Goal: Information Seeking & Learning: Understand process/instructions

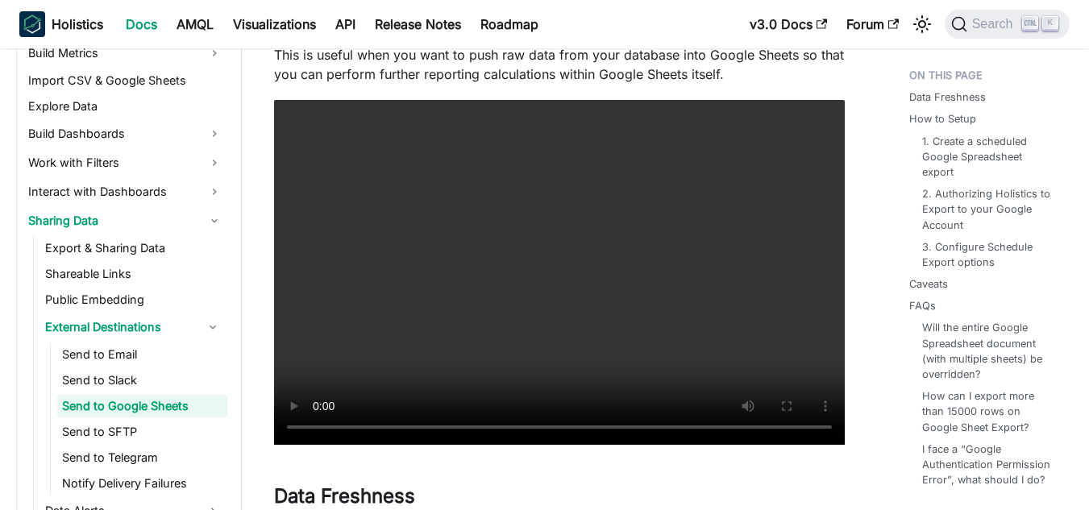
scroll to position [156, 0]
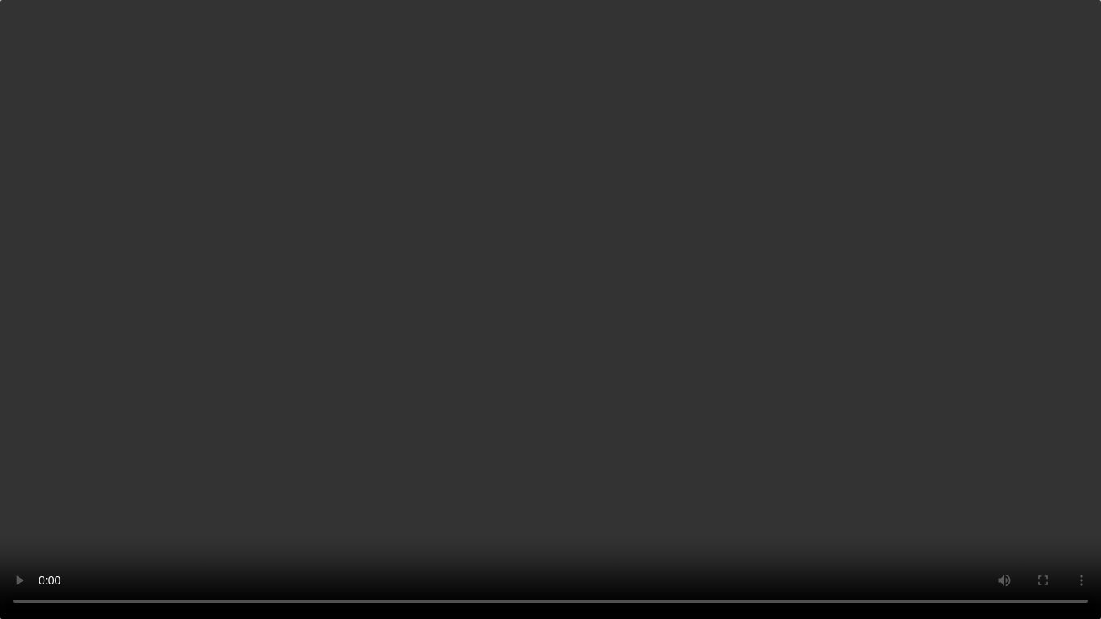
click at [905, 447] on video "Your browser does not support embedding video, but you can download it ." at bounding box center [550, 309] width 1101 height 619
click at [902, 405] on video "Your browser does not support embedding video, but you can download it ." at bounding box center [550, 309] width 1101 height 619
click at [18, 509] on video "Your browser does not support embedding video, but you can download it ." at bounding box center [550, 309] width 1101 height 619
click at [168, 477] on video "Your browser does not support embedding video, but you can download it ." at bounding box center [550, 309] width 1101 height 619
click at [252, 320] on video "Your browser does not support embedding video, but you can download it ." at bounding box center [550, 309] width 1101 height 619
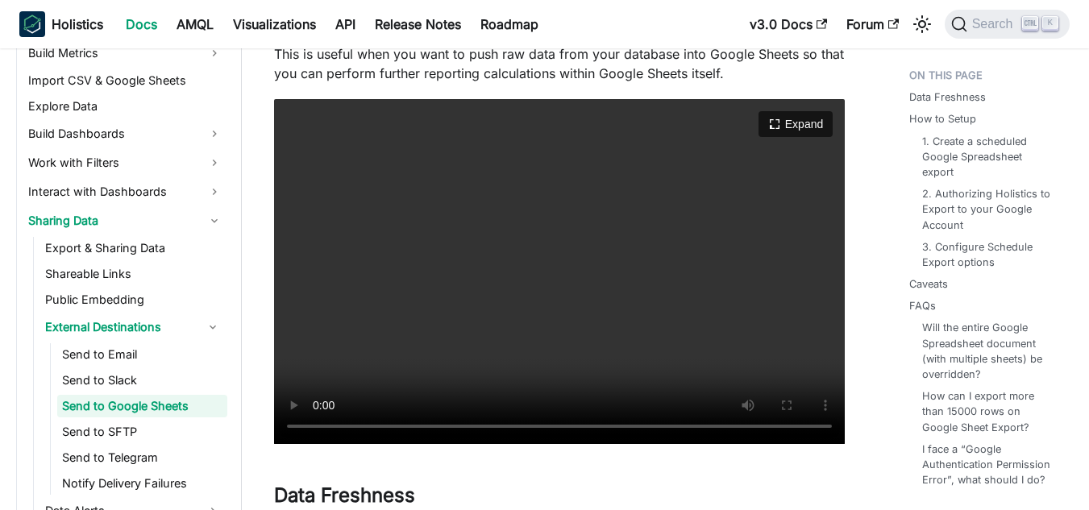
scroll to position [0, 0]
